Goal: Communication & Community: Answer question/provide support

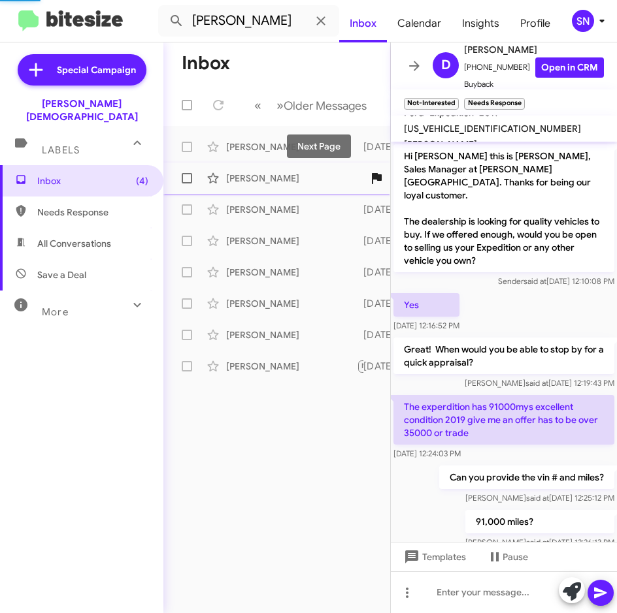
scroll to position [274, 0]
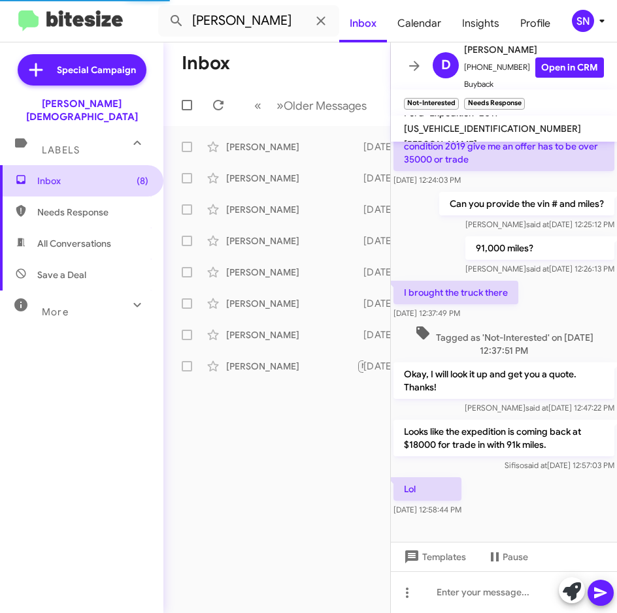
click at [99, 180] on span "Inbox (8)" at bounding box center [81, 180] width 163 height 31
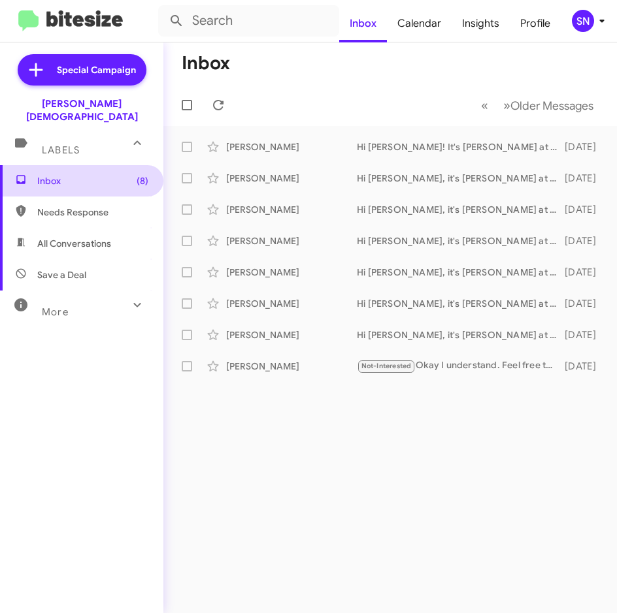
click at [69, 174] on span "Inbox (8)" at bounding box center [92, 180] width 111 height 13
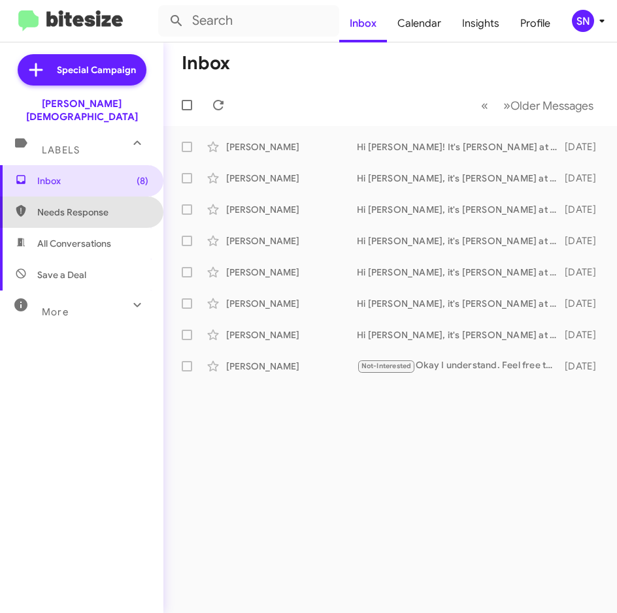
click at [82, 206] on span "Needs Response" at bounding box center [92, 212] width 111 height 13
type input "in:needs-response"
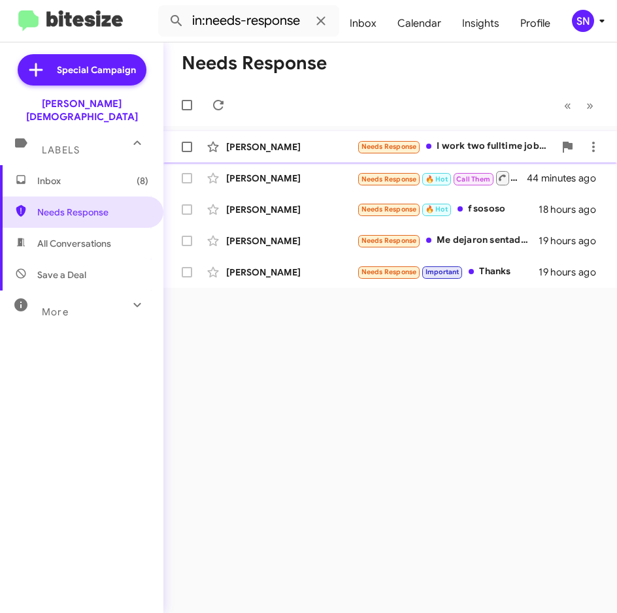
click at [272, 150] on div "[PERSON_NAME]" at bounding box center [291, 146] width 131 height 13
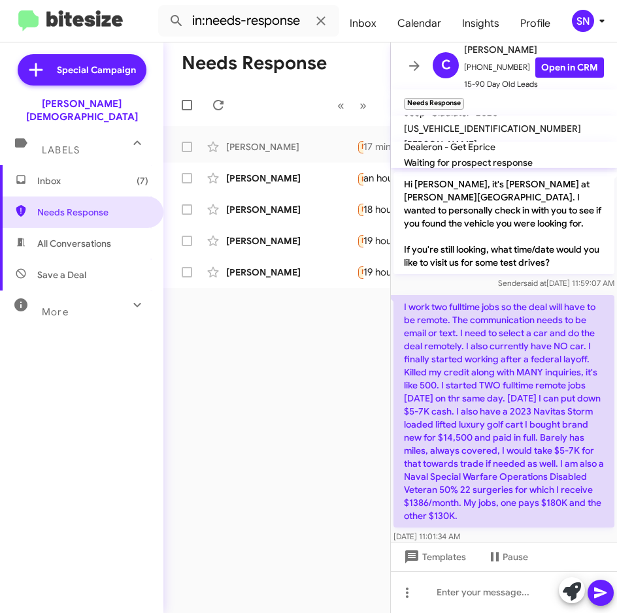
scroll to position [413, 0]
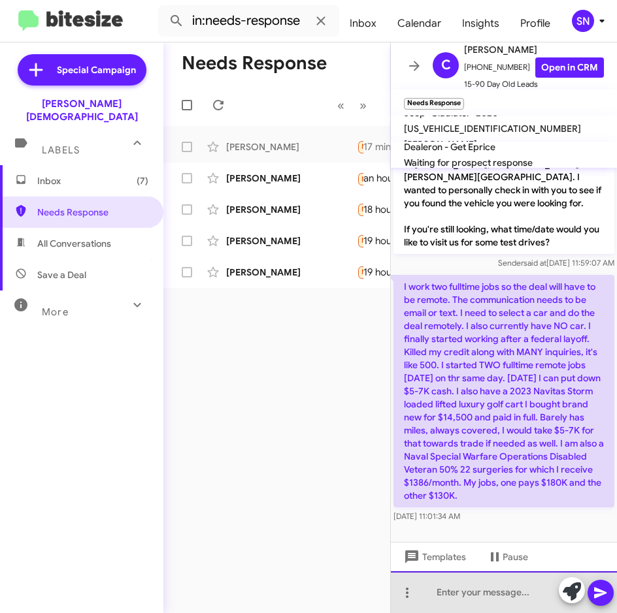
click at [454, 589] on div at bounding box center [504, 593] width 226 height 42
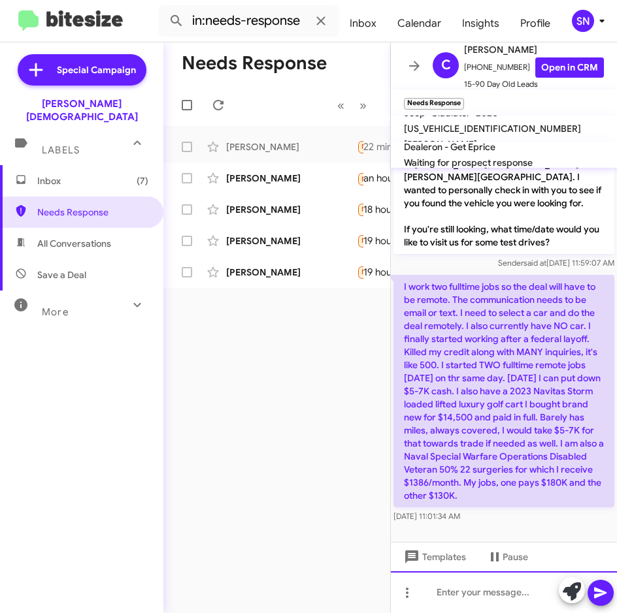
click at [460, 590] on div at bounding box center [504, 593] width 226 height 42
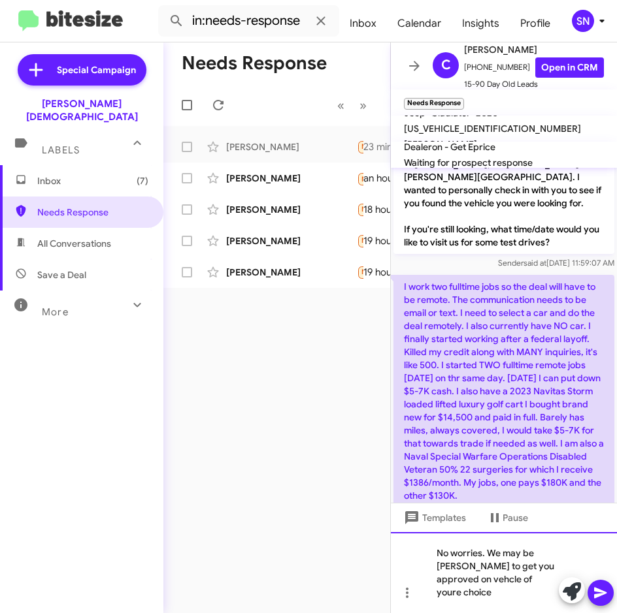
click at [532, 598] on div "No worries. We may be [PERSON_NAME] to get you approved on vehcle of youre choi…" at bounding box center [504, 572] width 226 height 81
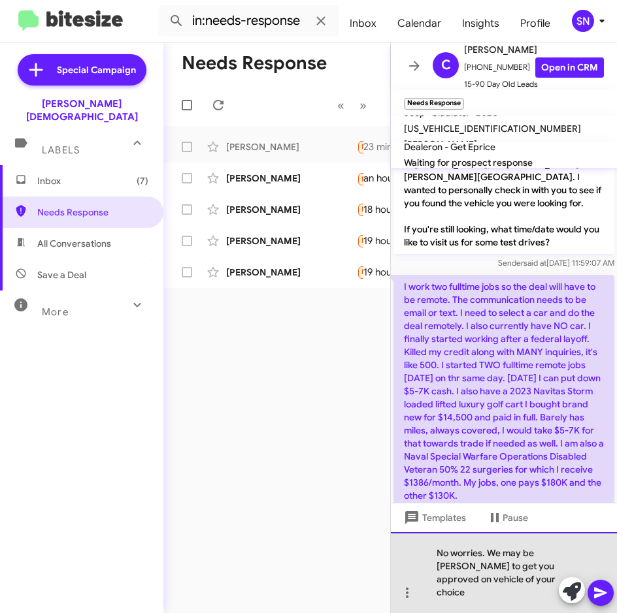
click at [531, 596] on div "No worries. We may be [PERSON_NAME] to get you approved on vehicle of your choi…" at bounding box center [504, 572] width 226 height 81
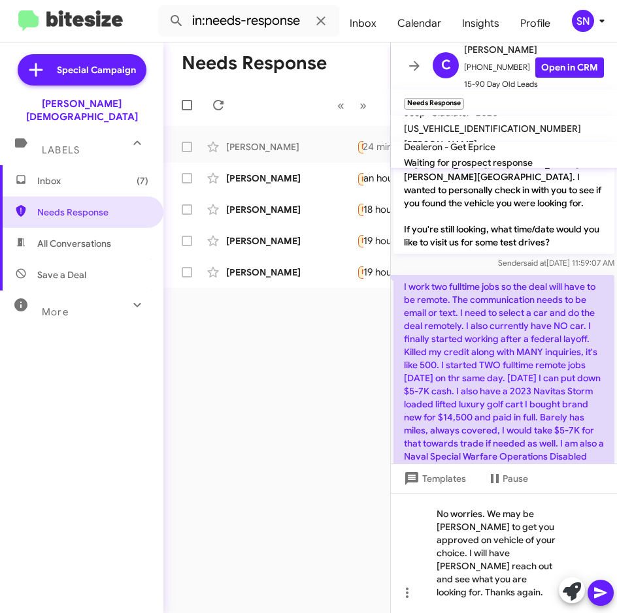
click at [605, 598] on icon at bounding box center [600, 593] width 16 height 16
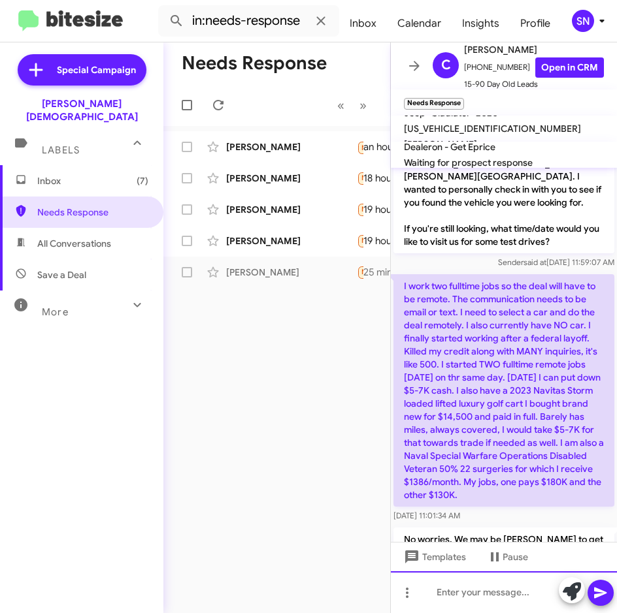
scroll to position [500, 0]
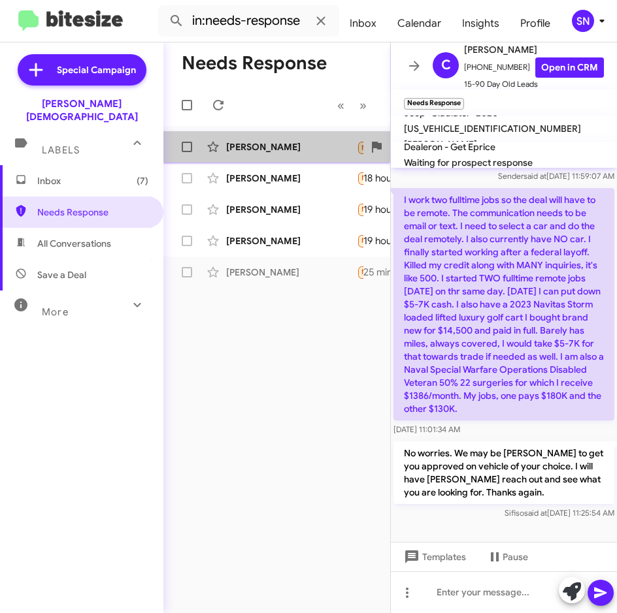
click at [269, 153] on div "[PERSON_NAME] Needs Response 🔥 Hot Call Them Inbound Call an hour ago" at bounding box center [277, 147] width 206 height 26
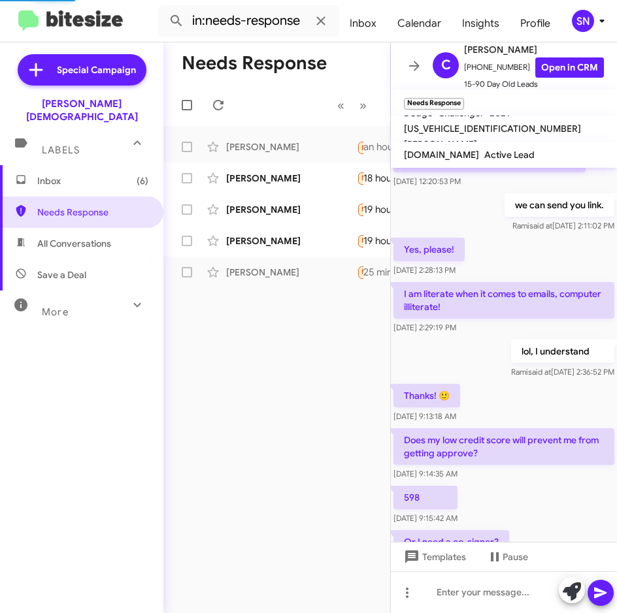
scroll to position [600, 0]
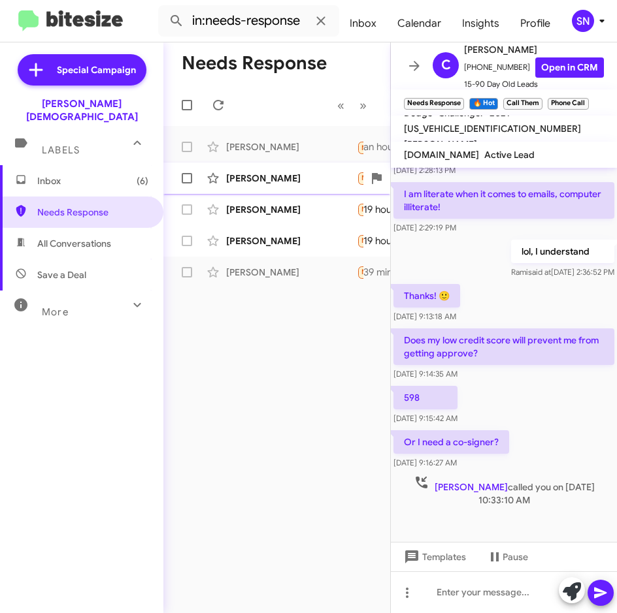
click at [242, 179] on div "[PERSON_NAME]" at bounding box center [291, 178] width 131 height 13
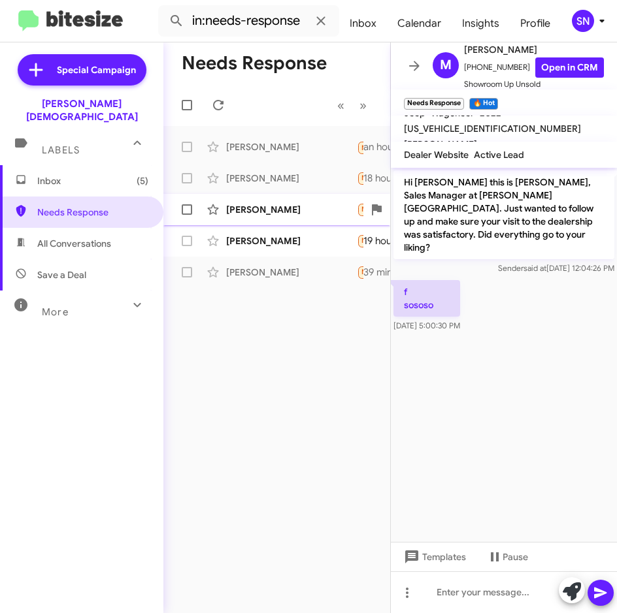
click at [276, 209] on div "[PERSON_NAME]" at bounding box center [291, 209] width 131 height 13
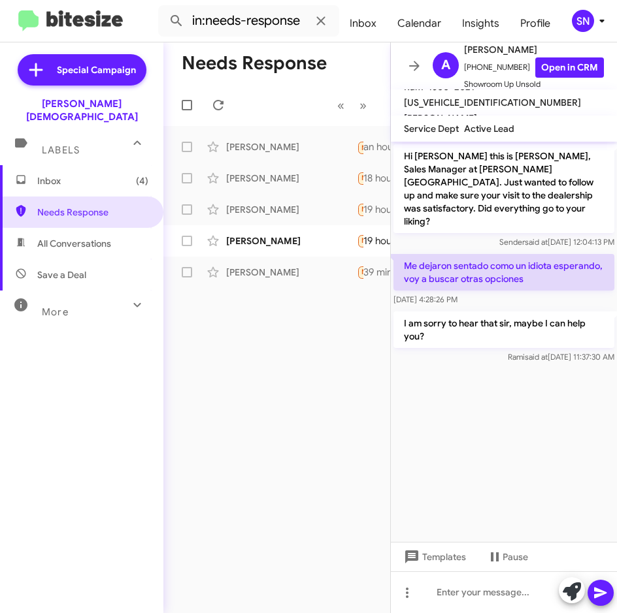
click at [462, 254] on p "Me dejaron sentado como un idiota esperando, voy a buscar otras opciones" at bounding box center [503, 272] width 221 height 37
drag, startPoint x: 465, startPoint y: 256, endPoint x: 370, endPoint y: 413, distance: 183.5
click at [370, 413] on div "Needs Response « Previous » Next [PERSON_NAME] Needs Response 🔥 Hot Call Them I…" at bounding box center [276, 327] width 227 height 571
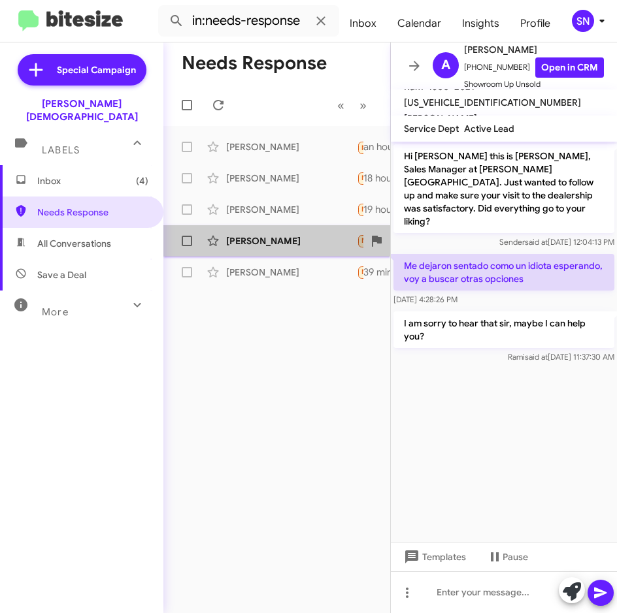
click at [291, 248] on div "[PERSON_NAME] Needs Response Important Thanks 19 hours ago" at bounding box center [277, 241] width 206 height 26
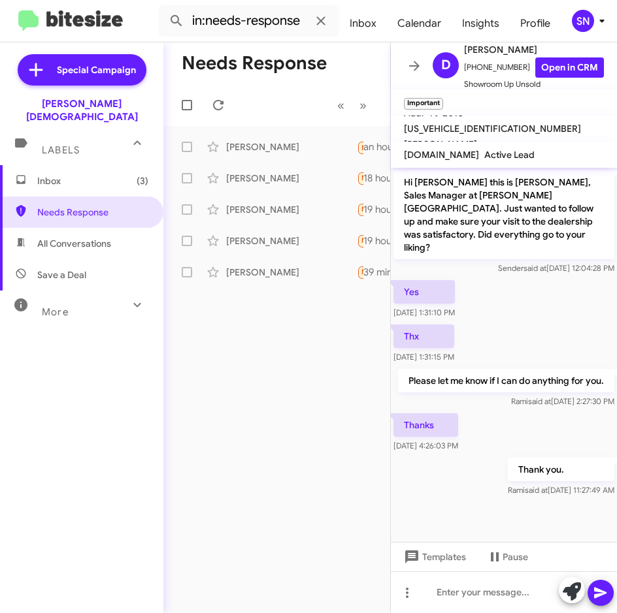
click at [72, 175] on span "Inbox (3)" at bounding box center [81, 180] width 163 height 31
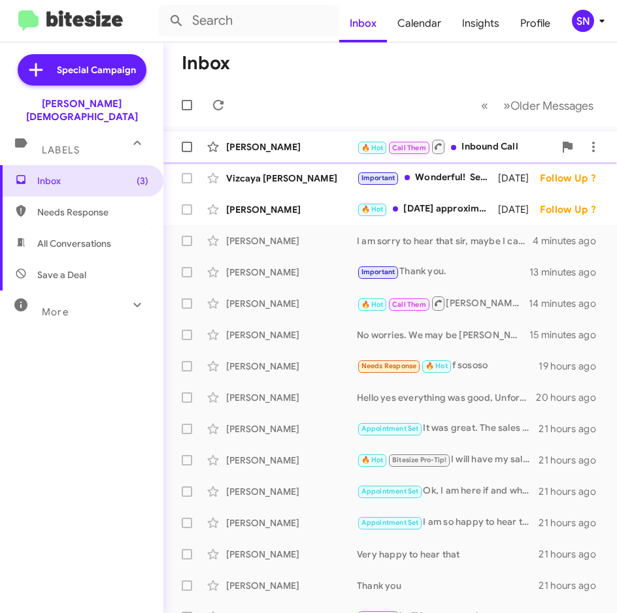
click at [295, 148] on div "[PERSON_NAME]" at bounding box center [291, 146] width 131 height 13
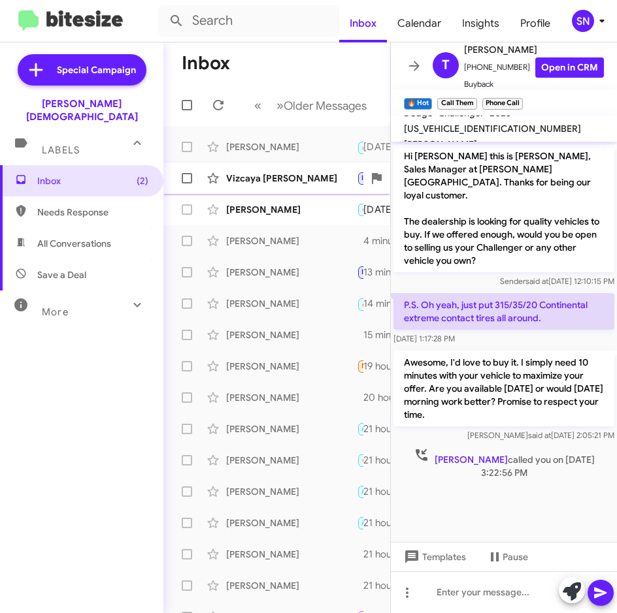
click at [272, 179] on div "Vizcaya [PERSON_NAME]" at bounding box center [291, 178] width 131 height 13
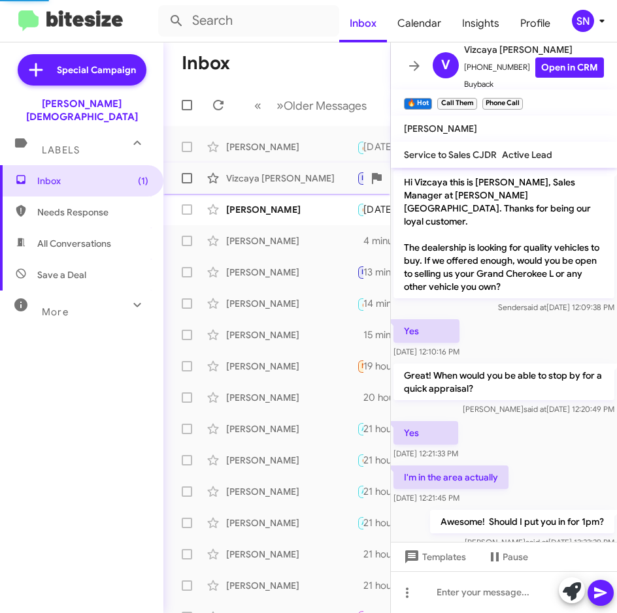
scroll to position [112, 0]
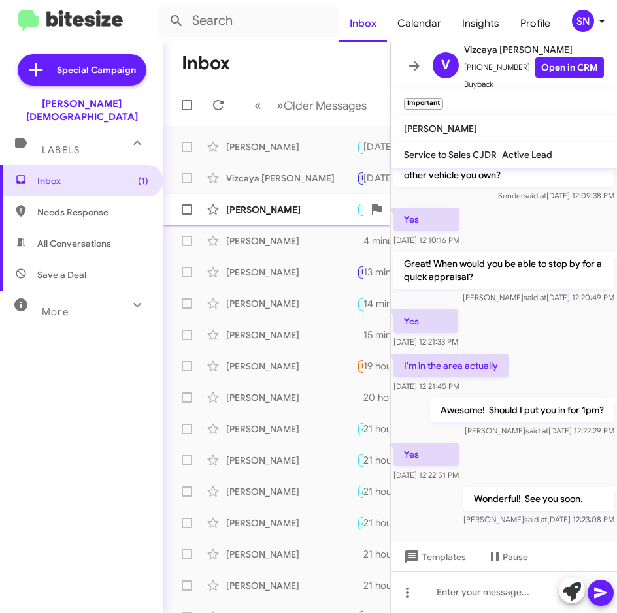
click at [279, 216] on div "[PERSON_NAME]" at bounding box center [291, 209] width 131 height 13
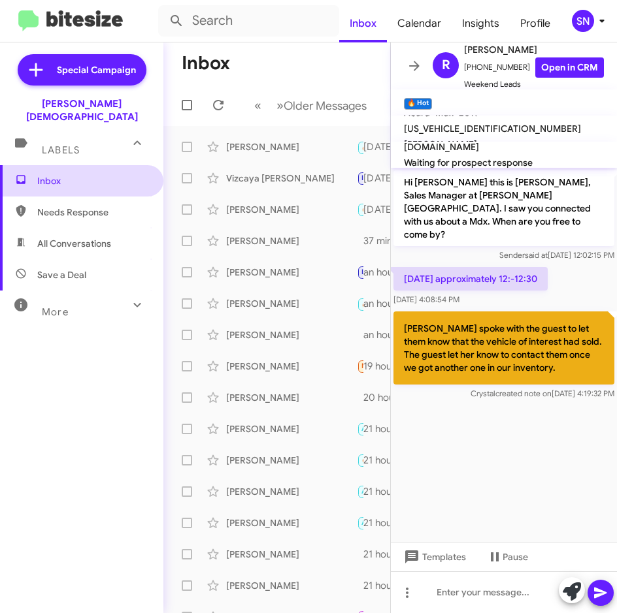
click at [94, 174] on span "Inbox" at bounding box center [92, 180] width 111 height 13
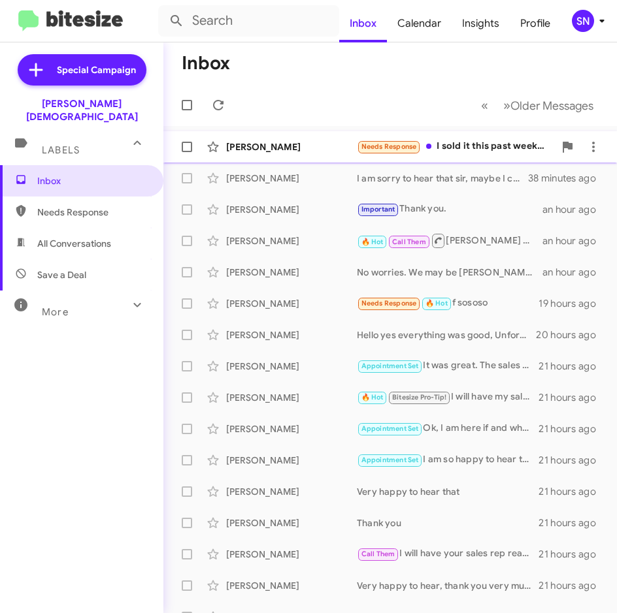
click at [298, 149] on div "[PERSON_NAME]" at bounding box center [291, 146] width 131 height 13
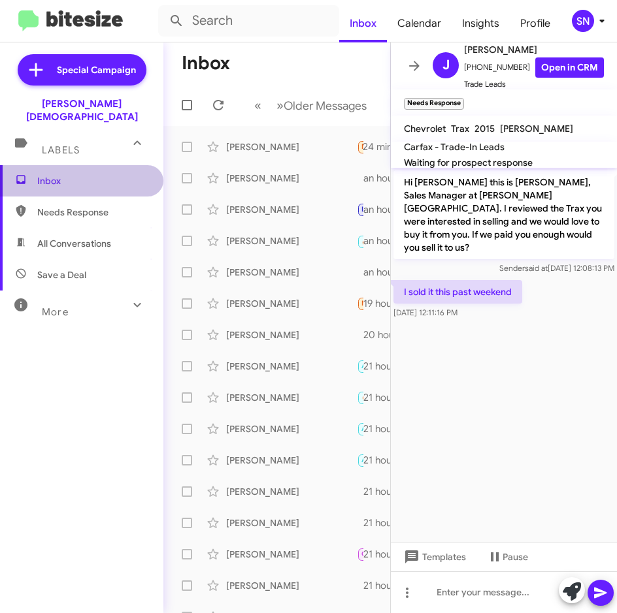
click at [88, 174] on span "Inbox" at bounding box center [92, 180] width 111 height 13
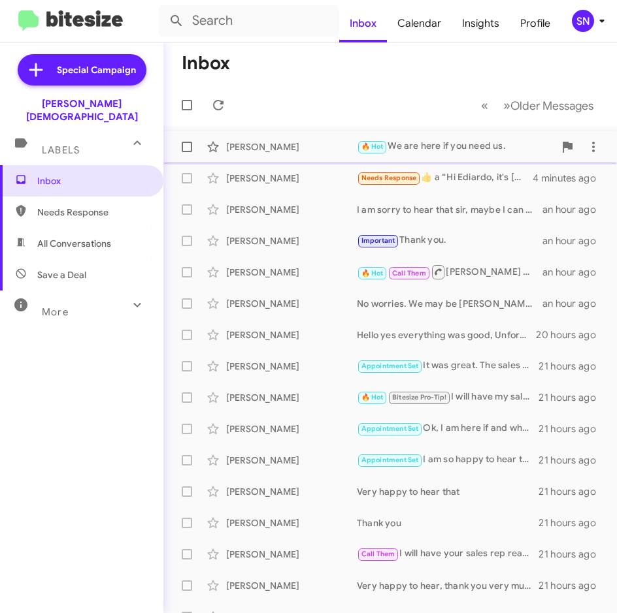
click at [287, 152] on div "[PERSON_NAME]" at bounding box center [291, 146] width 131 height 13
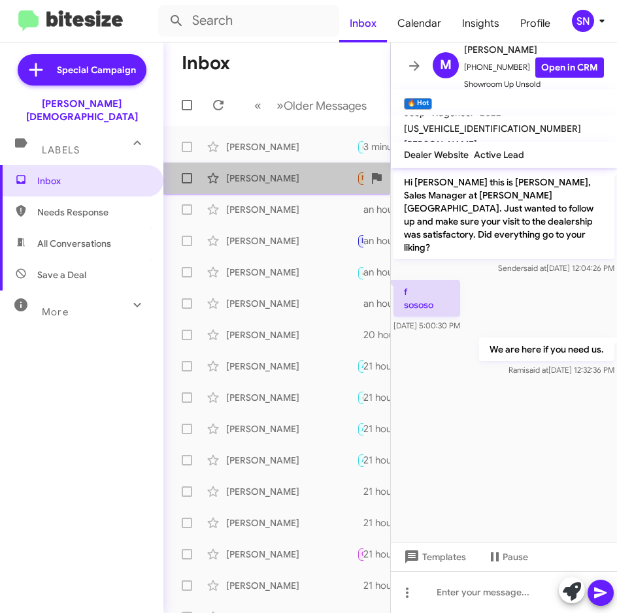
click at [285, 180] on div "[PERSON_NAME]" at bounding box center [291, 178] width 131 height 13
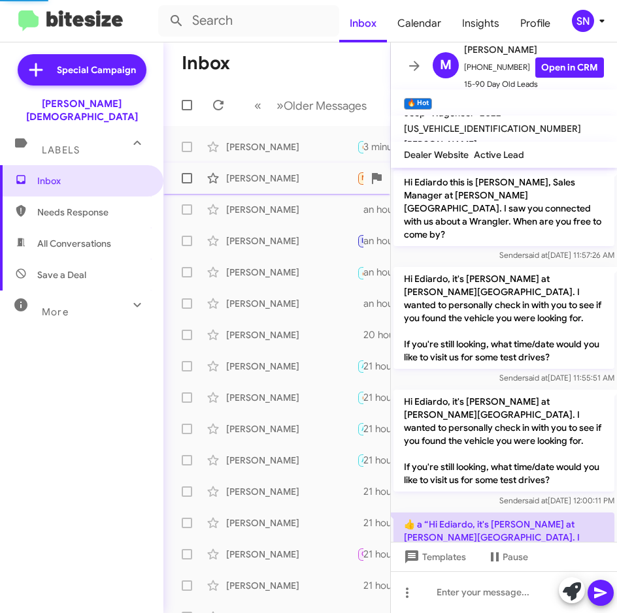
scroll to position [91, 0]
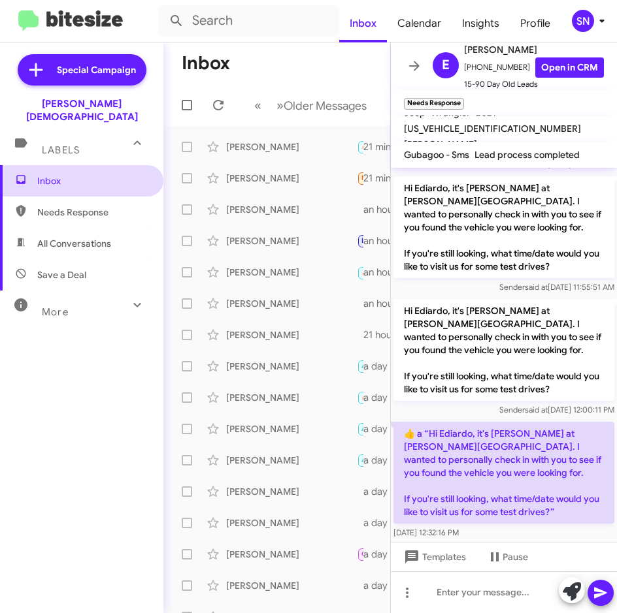
click at [103, 174] on span "Inbox" at bounding box center [92, 180] width 111 height 13
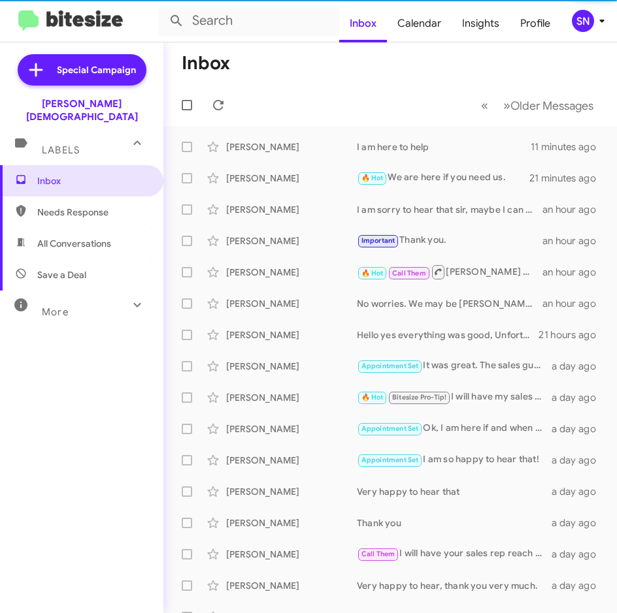
click at [92, 206] on span "Needs Response" at bounding box center [92, 212] width 111 height 13
type input "in:needs-response"
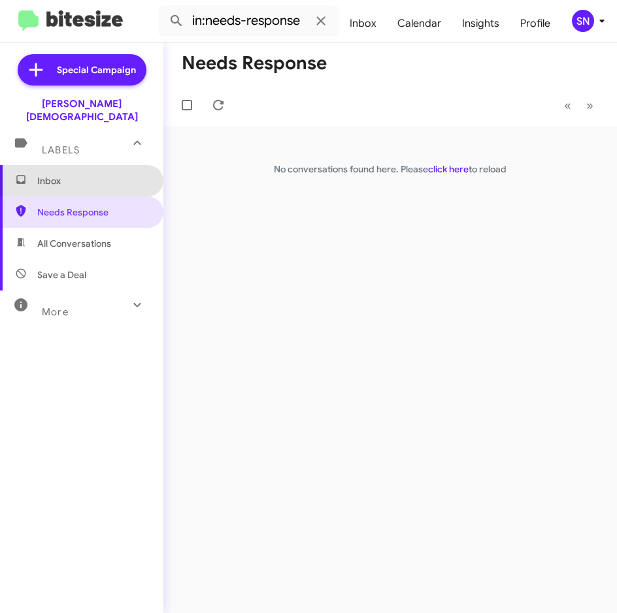
click at [84, 174] on span "Inbox" at bounding box center [92, 180] width 111 height 13
